Goal: Contribute content: Add original content to the website for others to see

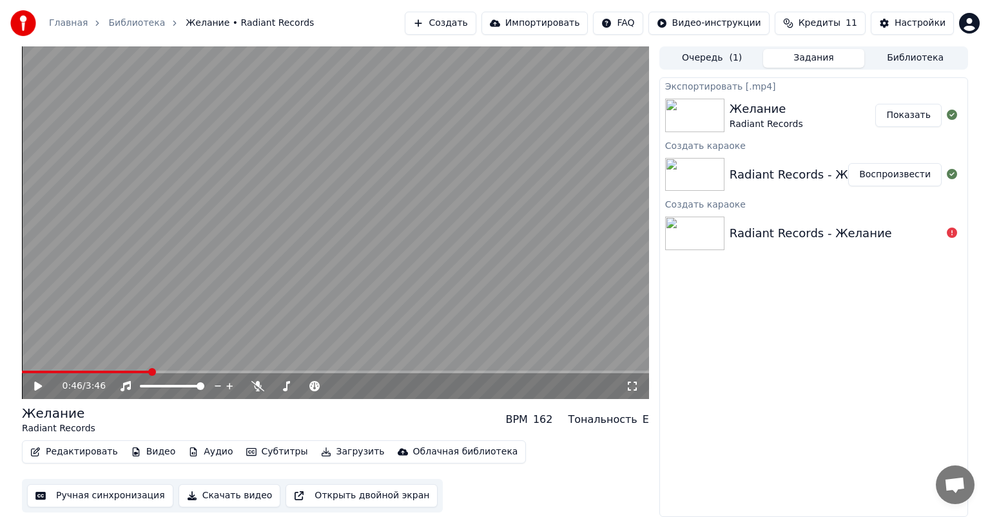
click at [475, 23] on button "Создать" at bounding box center [440, 23] width 71 height 23
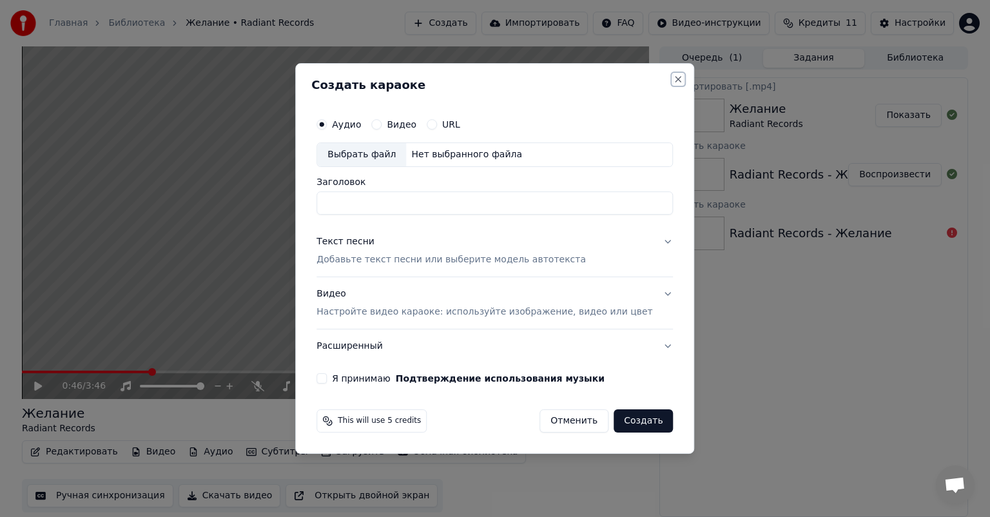
click at [673, 78] on button "Close" at bounding box center [678, 79] width 10 height 10
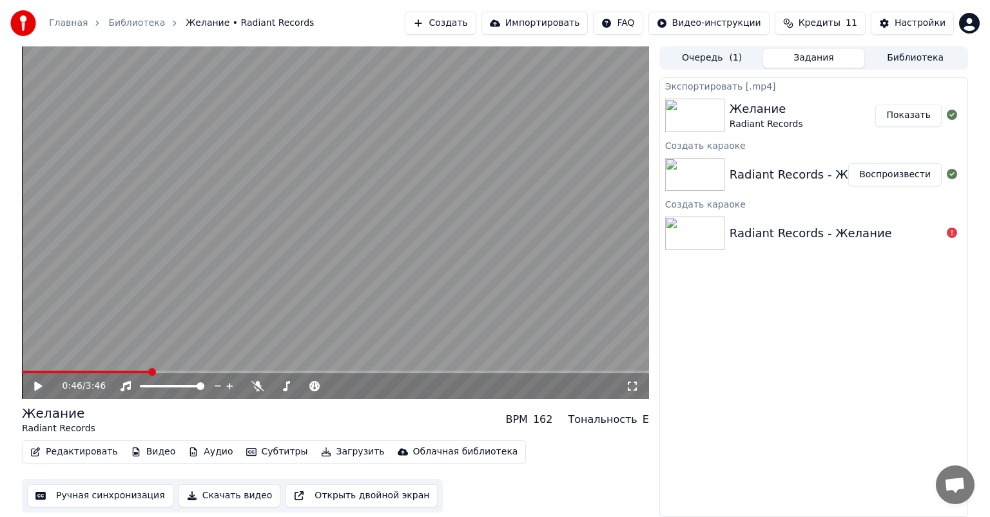
click at [258, 450] on button "Субтитры" at bounding box center [277, 452] width 72 height 18
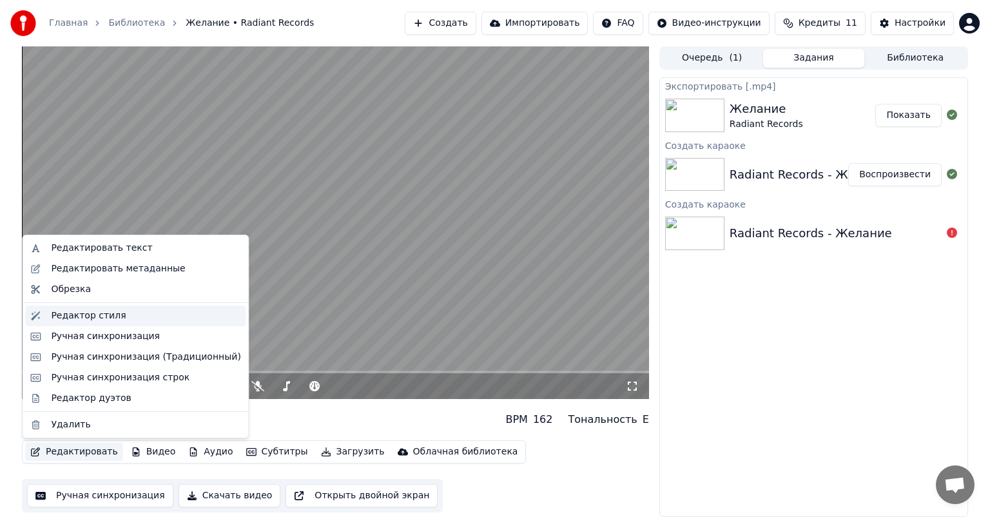
click at [119, 314] on div "Редактор стиля" at bounding box center [145, 315] width 189 height 13
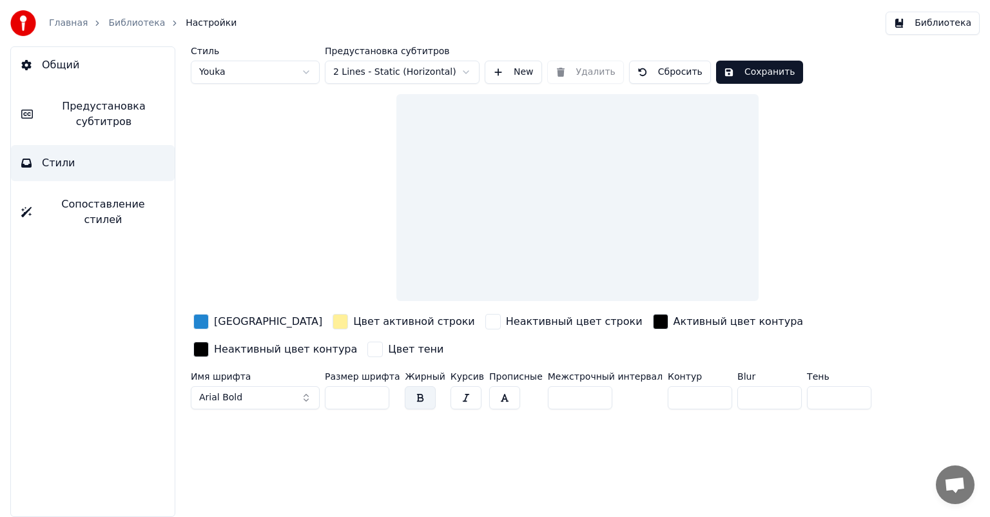
click at [200, 323] on div "button" at bounding box center [200, 321] width 15 height 15
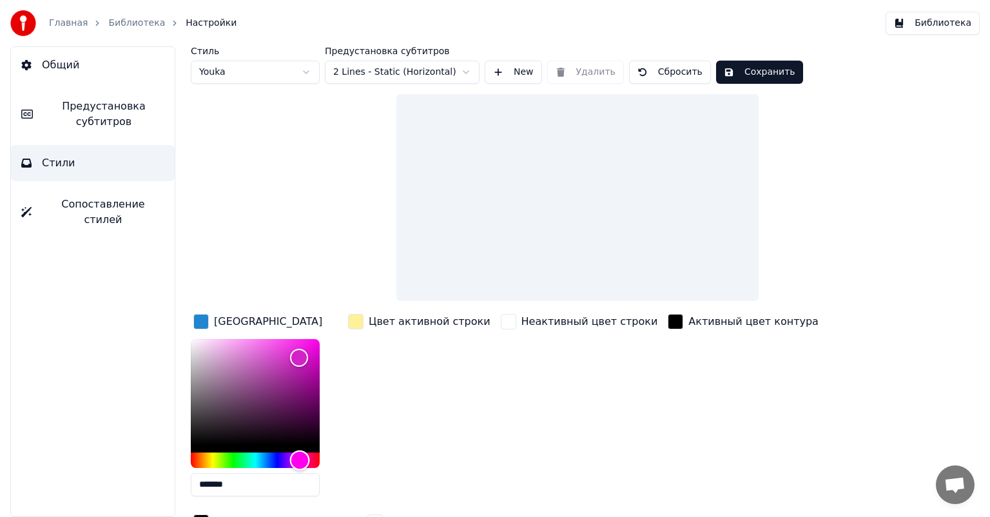
click at [300, 460] on div "Hue" at bounding box center [255, 459] width 129 height 15
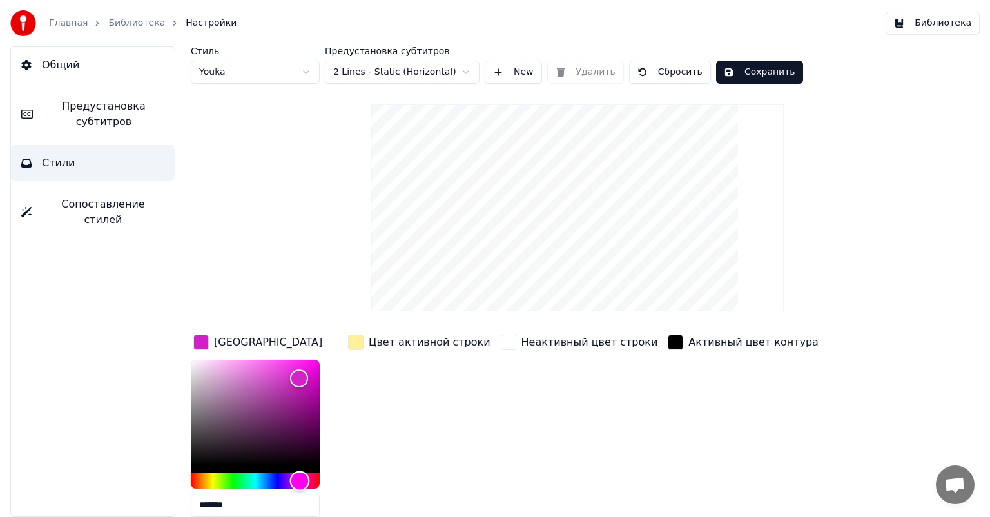
click at [297, 479] on div "Hue" at bounding box center [300, 480] width 20 height 20
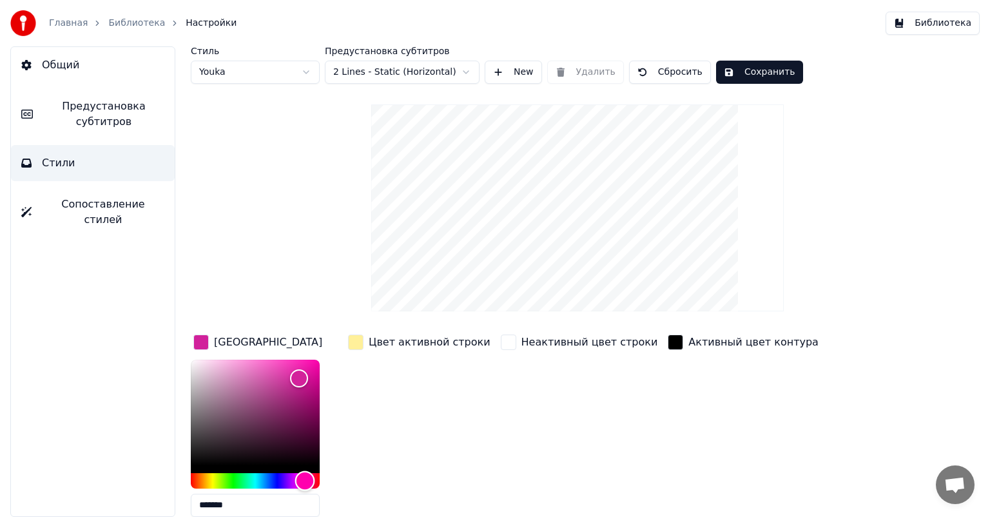
drag, startPoint x: 298, startPoint y: 479, endPoint x: 305, endPoint y: 479, distance: 7.1
click at [305, 479] on div "Hue" at bounding box center [305, 480] width 20 height 20
click at [306, 479] on div "Hue" at bounding box center [306, 480] width 20 height 20
click at [299, 371] on div "Color" at bounding box center [299, 372] width 20 height 20
click at [304, 481] on div "Hue" at bounding box center [306, 480] width 20 height 20
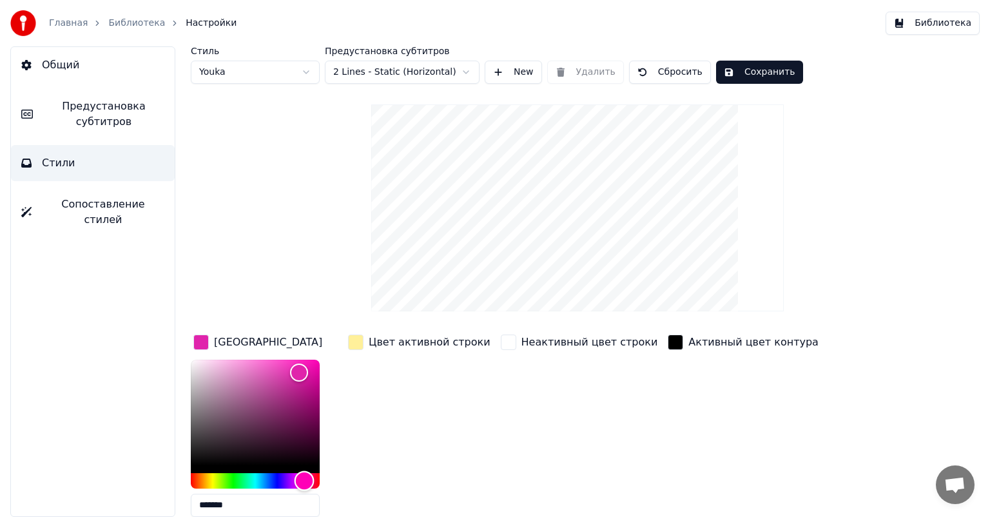
type input "*******"
click at [138, 26] on link "Библиотека" at bounding box center [136, 23] width 57 height 13
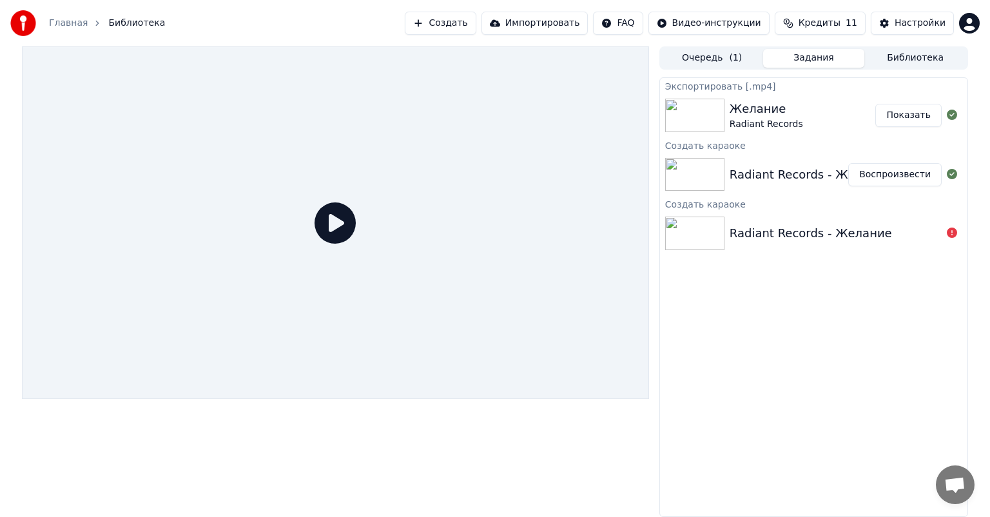
click at [709, 153] on div "Radiant Records - Желание Воспроизвести" at bounding box center [813, 175] width 307 height 44
click at [705, 63] on button "Очередь ( 1 )" at bounding box center [712, 58] width 102 height 19
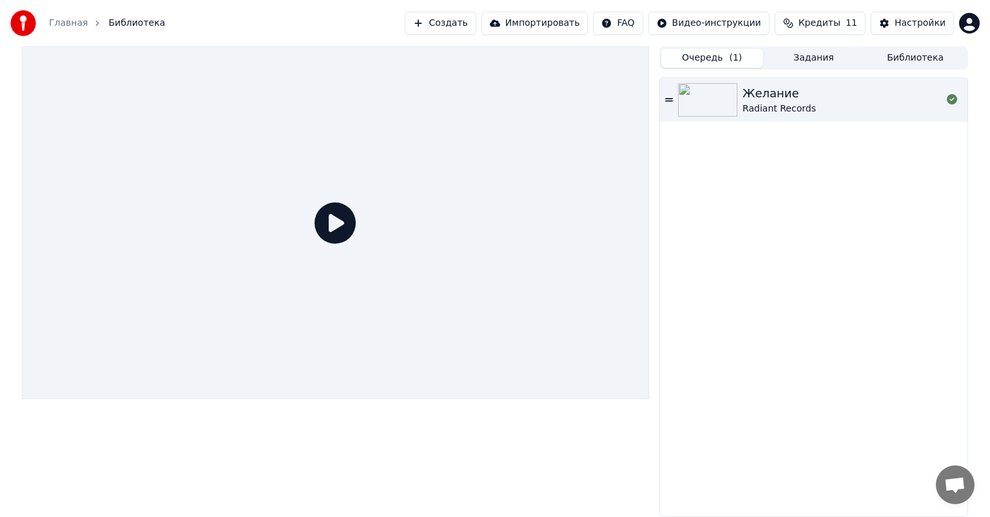
click at [778, 102] on div "Radiant Records" at bounding box center [778, 108] width 73 height 13
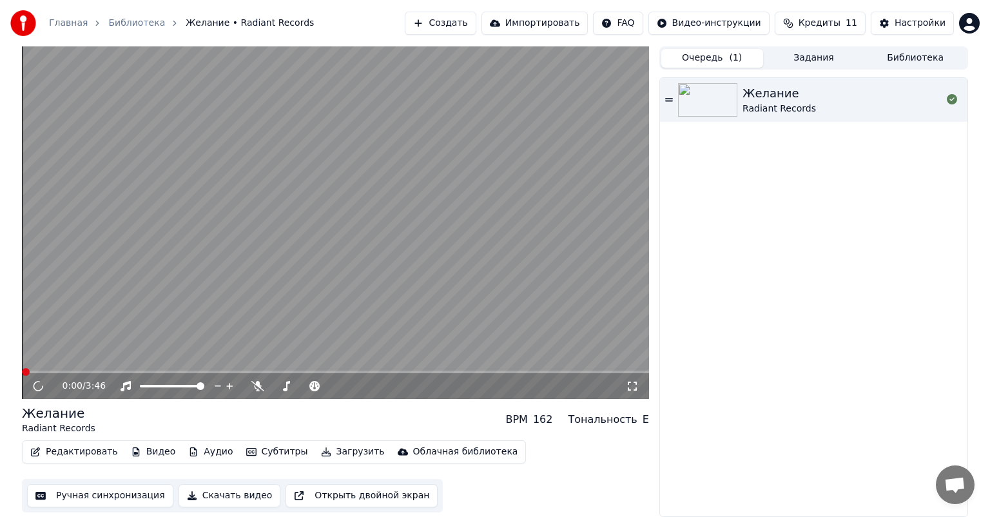
click at [72, 371] on span at bounding box center [335, 371] width 627 height 3
click at [104, 371] on span at bounding box center [335, 371] width 627 height 3
click at [39, 387] on icon at bounding box center [47, 386] width 30 height 10
click at [139, 18] on link "Библиотека" at bounding box center [136, 23] width 57 height 13
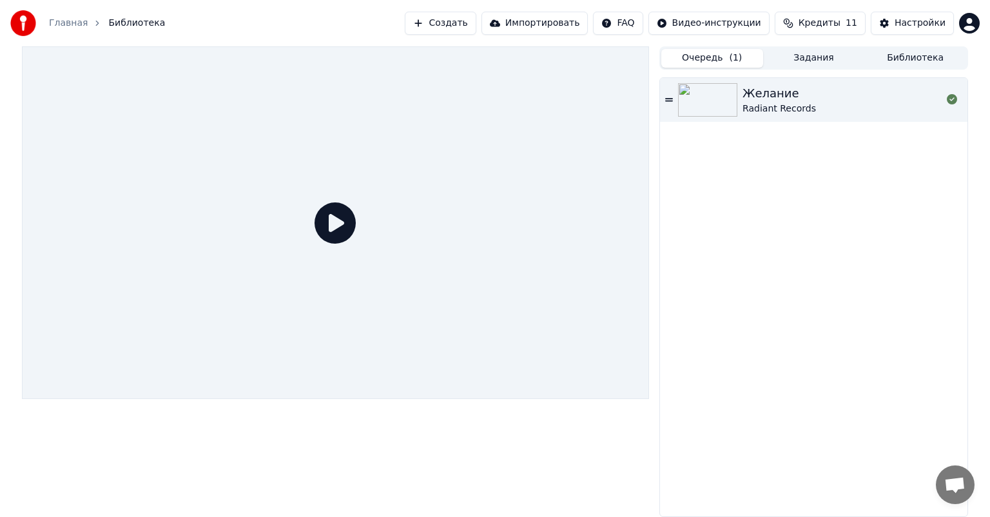
click at [75, 19] on link "Главная" at bounding box center [68, 23] width 39 height 13
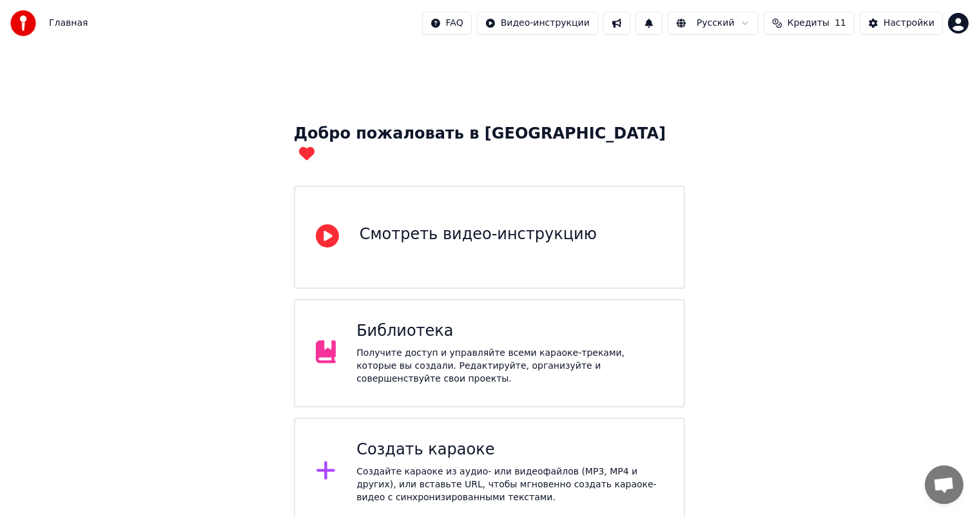
click at [435, 439] on div "Создать караоке" at bounding box center [509, 449] width 307 height 21
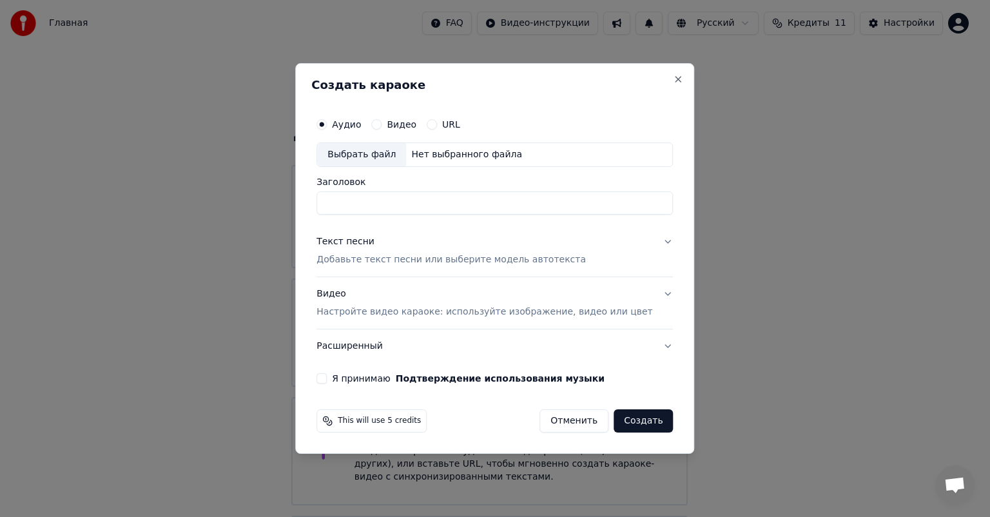
click at [385, 152] on div "Выбрать файл" at bounding box center [361, 154] width 89 height 23
type input "**********"
click at [646, 242] on button "Текст песни Добавьте текст песни или выберите модель автотекста" at bounding box center [494, 251] width 356 height 52
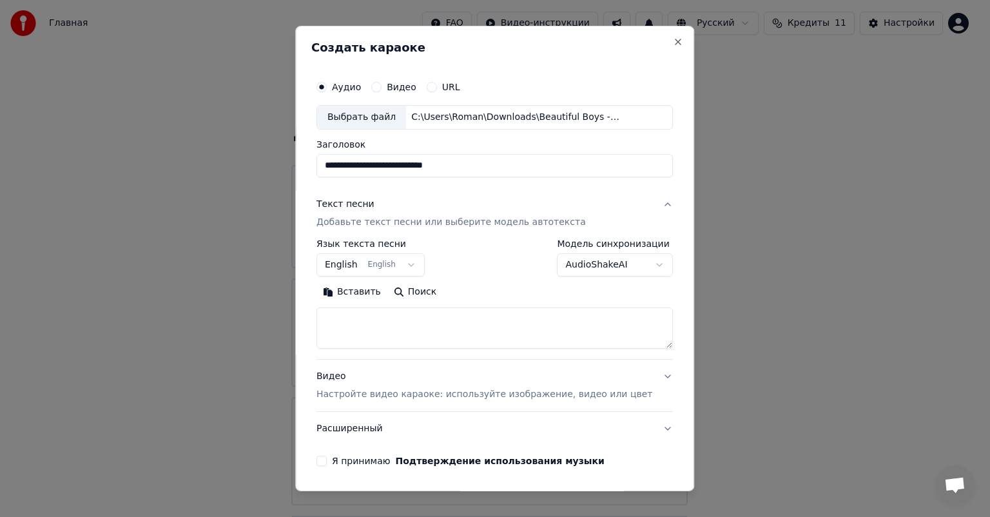
click at [393, 261] on button "English English" at bounding box center [370, 264] width 108 height 23
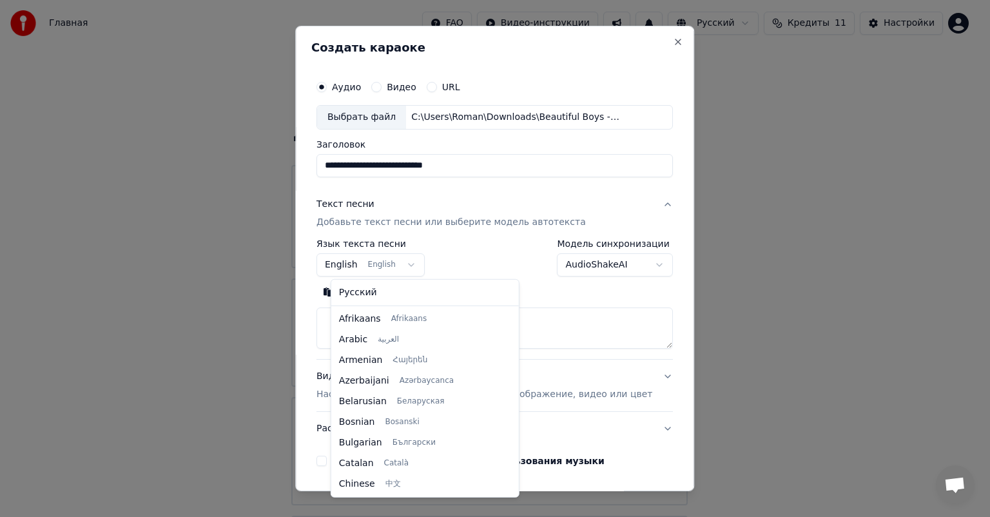
scroll to position [103, 0]
select select "**"
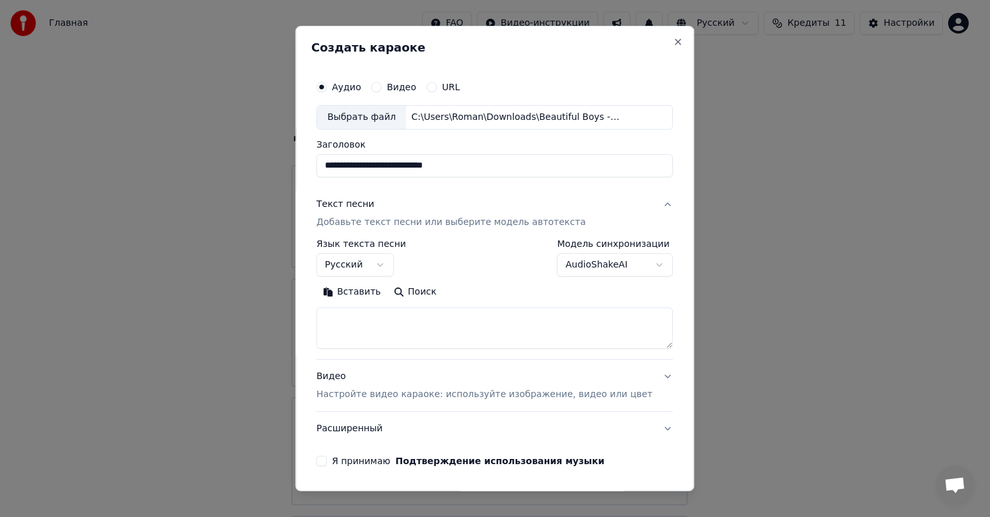
click at [353, 316] on textarea at bounding box center [494, 327] width 356 height 41
paste textarea "**********"
type textarea "**********"
click at [639, 376] on button "Видео Настройте видео караоке: используйте изображение, видео или цвет" at bounding box center [494, 385] width 356 height 52
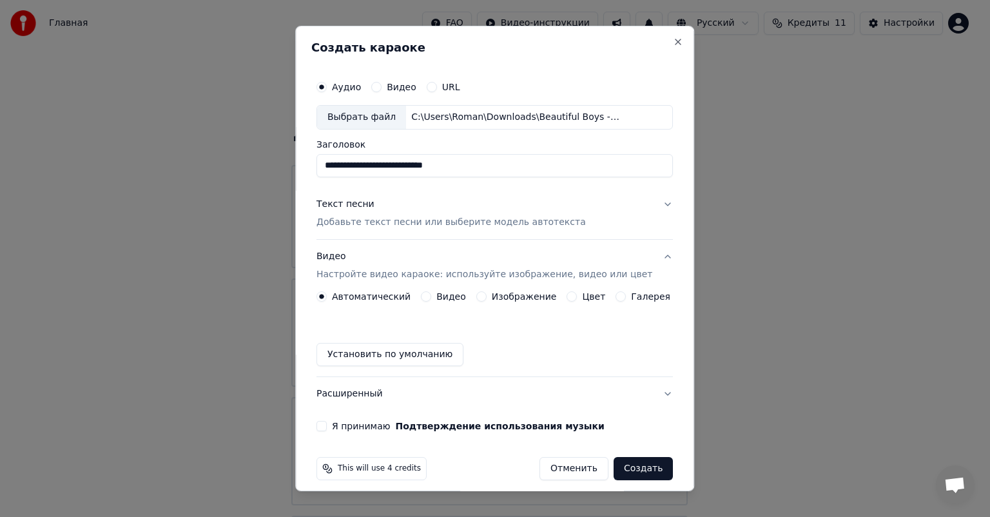
click at [477, 295] on button "Изображение" at bounding box center [481, 296] width 10 height 10
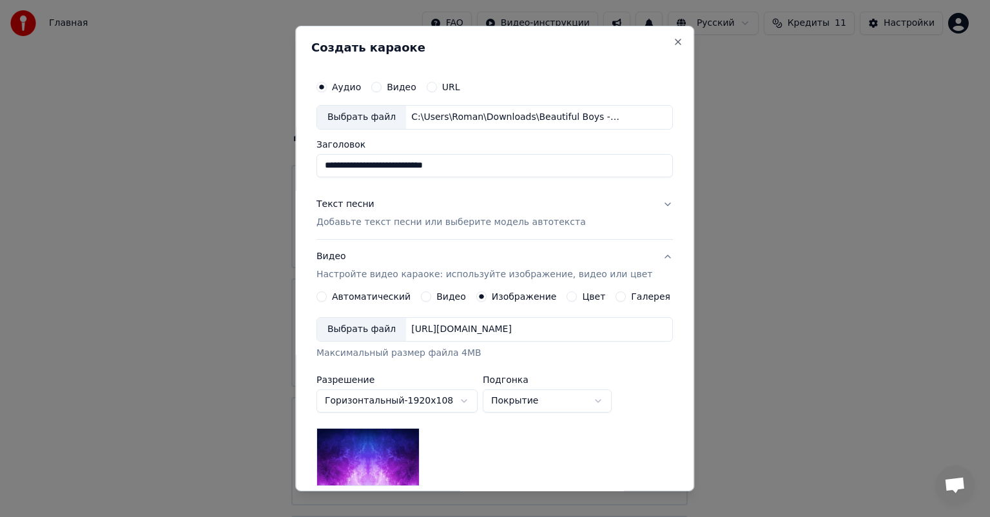
click at [388, 332] on div "Выбрать файл" at bounding box center [361, 329] width 89 height 23
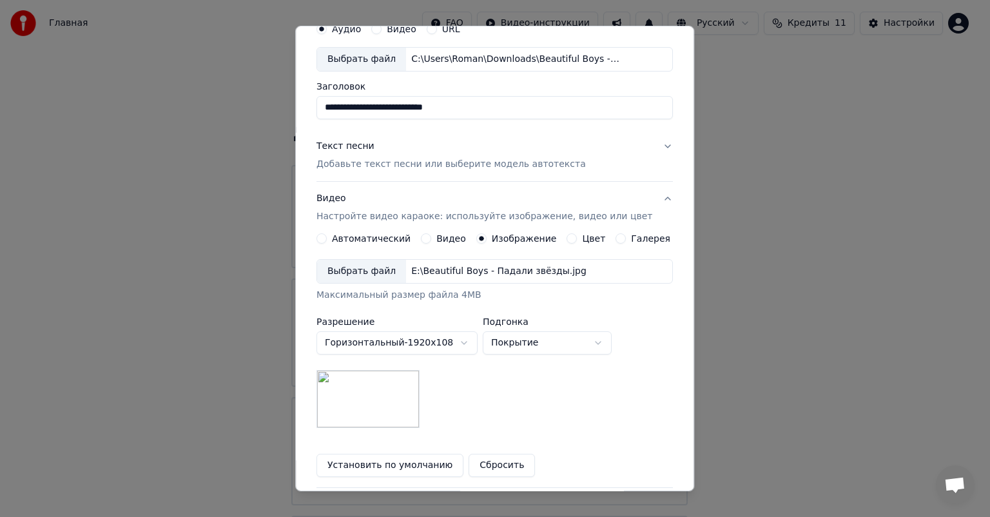
scroll to position [155, 0]
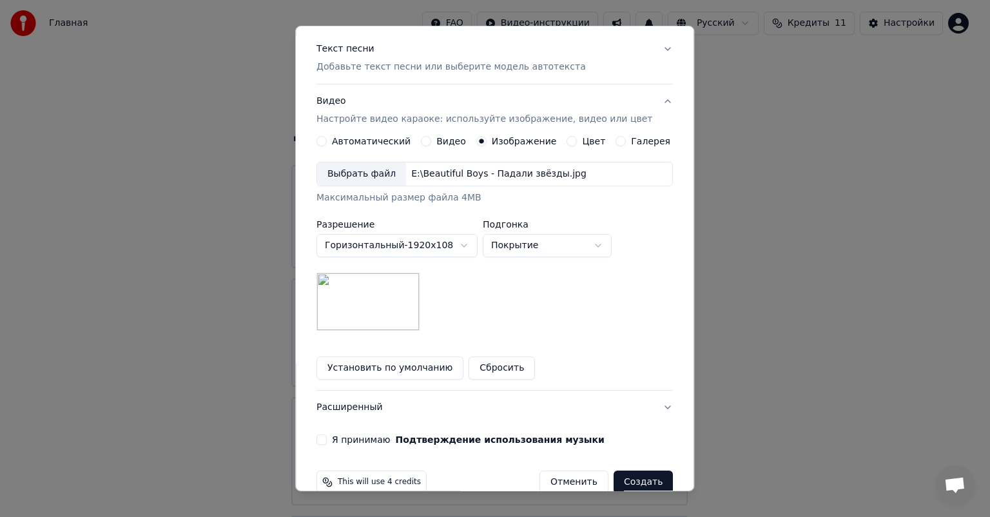
click at [517, 244] on body "Главная FAQ Видео-инструкции Русский Кредиты 11 Настройки Добро пожаловать в Yo…" at bounding box center [489, 315] width 979 height 631
click at [531, 238] on body "Главная FAQ Видео-инструкции Русский Кредиты 11 Настройки Добро пожаловать в Yo…" at bounding box center [489, 315] width 979 height 631
click at [526, 245] on body "Главная FAQ Видео-инструкции Русский Кредиты 11 Настройки Добро пожаловать в Yo…" at bounding box center [489, 315] width 979 height 631
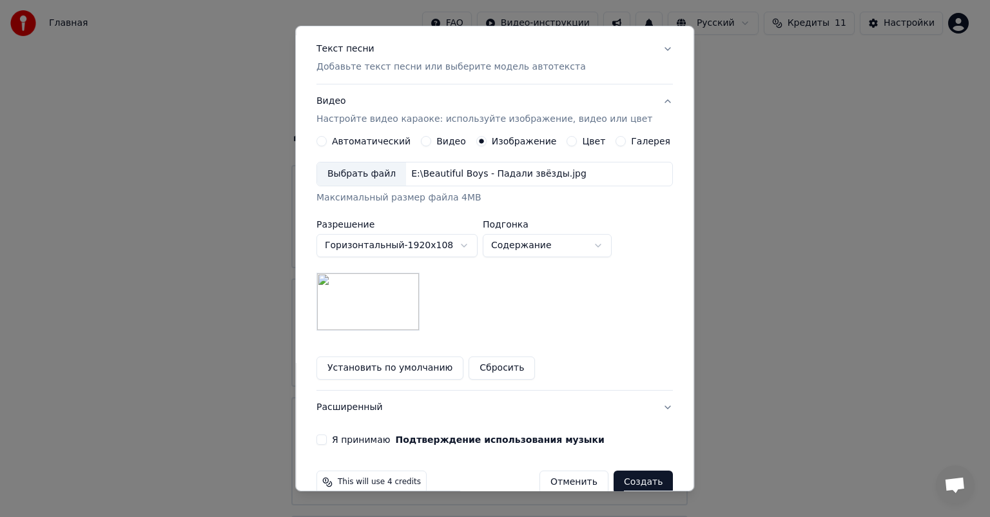
click at [519, 251] on body "Главная FAQ Видео-инструкции Русский Кредиты 11 Настройки Добро пожаловать в Yo…" at bounding box center [489, 315] width 979 height 631
click at [530, 240] on body "Главная FAQ Видео-инструкции Русский Кредиты 11 Настройки Добро пожаловать в Yo…" at bounding box center [489, 315] width 979 height 631
click at [537, 240] on body "Главная FAQ Видео-инструкции Русский Кредиты 11 Настройки Добро пожаловать в Yo…" at bounding box center [489, 315] width 979 height 631
click at [535, 247] on body "Главная FAQ Видео-инструкции Русский Кредиты 11 Настройки Добро пожаловать в Yo…" at bounding box center [489, 315] width 979 height 631
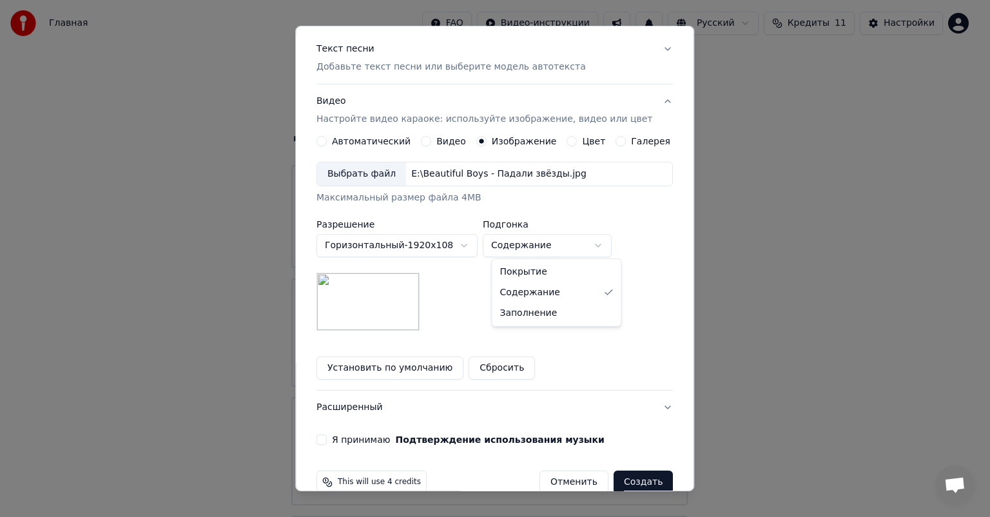
select select "*****"
click at [320, 436] on div "**********" at bounding box center [494, 182] width 367 height 536
click at [326, 437] on button "Я принимаю Подтверждение использования музыки" at bounding box center [321, 439] width 10 height 10
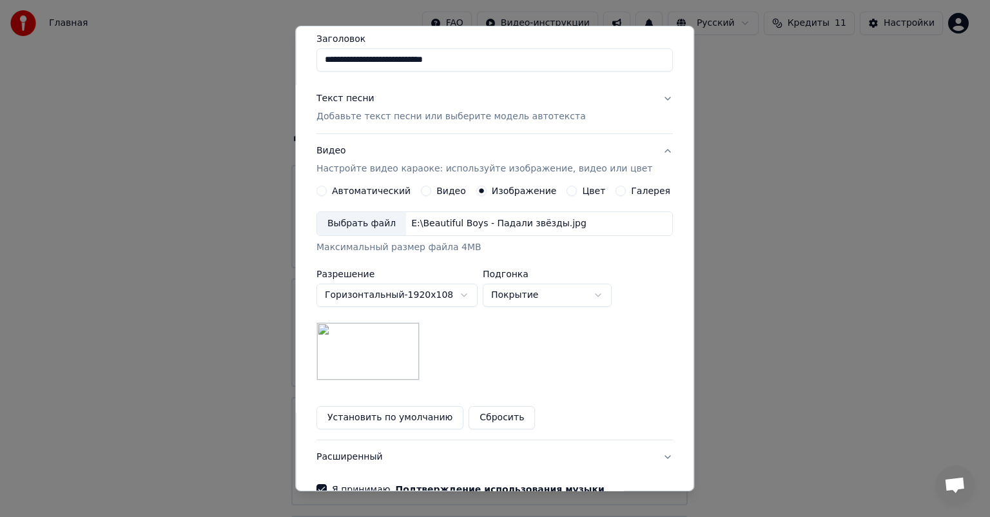
scroll to position [178, 0]
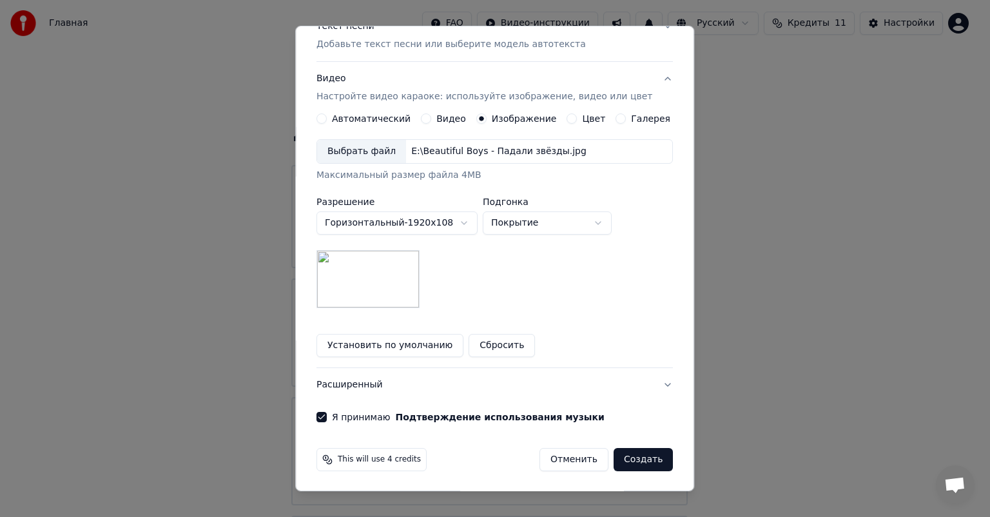
click at [613, 455] on button "Создать" at bounding box center [642, 459] width 59 height 23
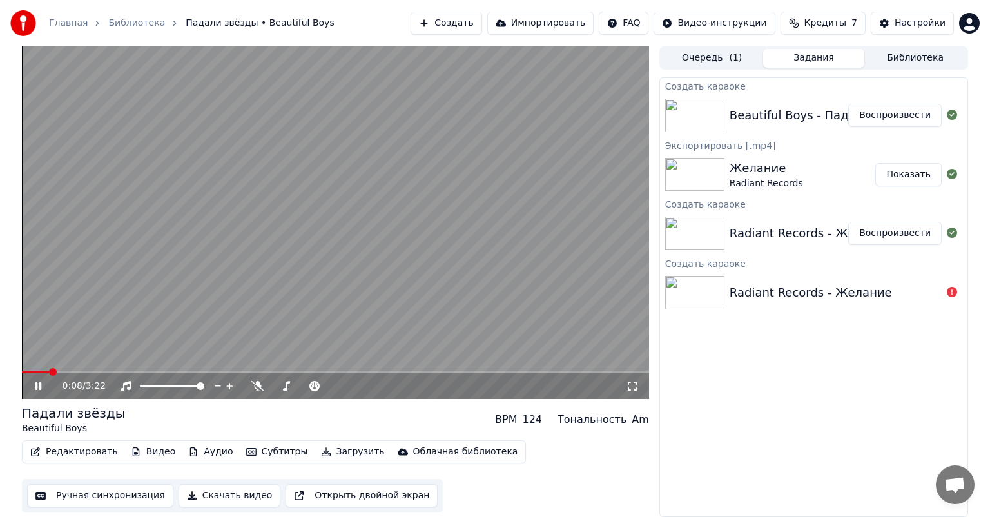
click at [37, 387] on icon at bounding box center [47, 386] width 30 height 10
click at [234, 492] on button "Скачать видео" at bounding box center [229, 495] width 102 height 23
